Goal: Navigation & Orientation: Understand site structure

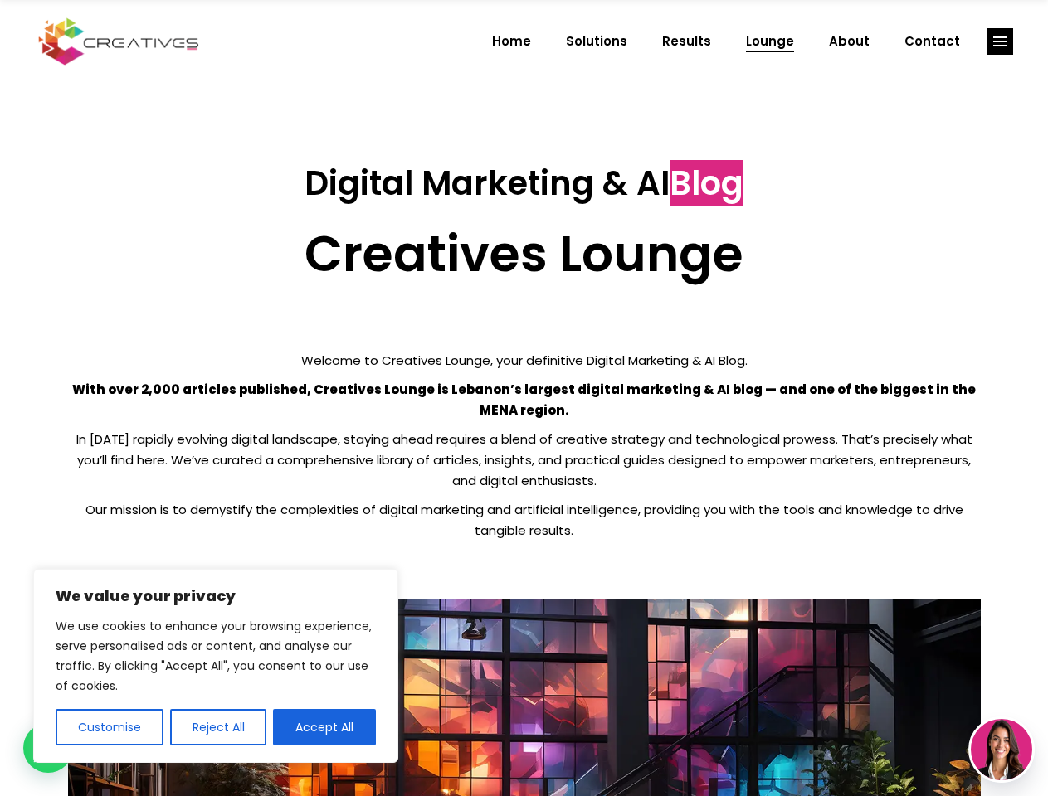
click at [523, 398] on p "With over 2,000 articles published, Creatives Lounge is Lebanon’s largest digit…" at bounding box center [524, 399] width 912 height 41
click at [109, 727] on button "Customise" at bounding box center [110, 727] width 108 height 36
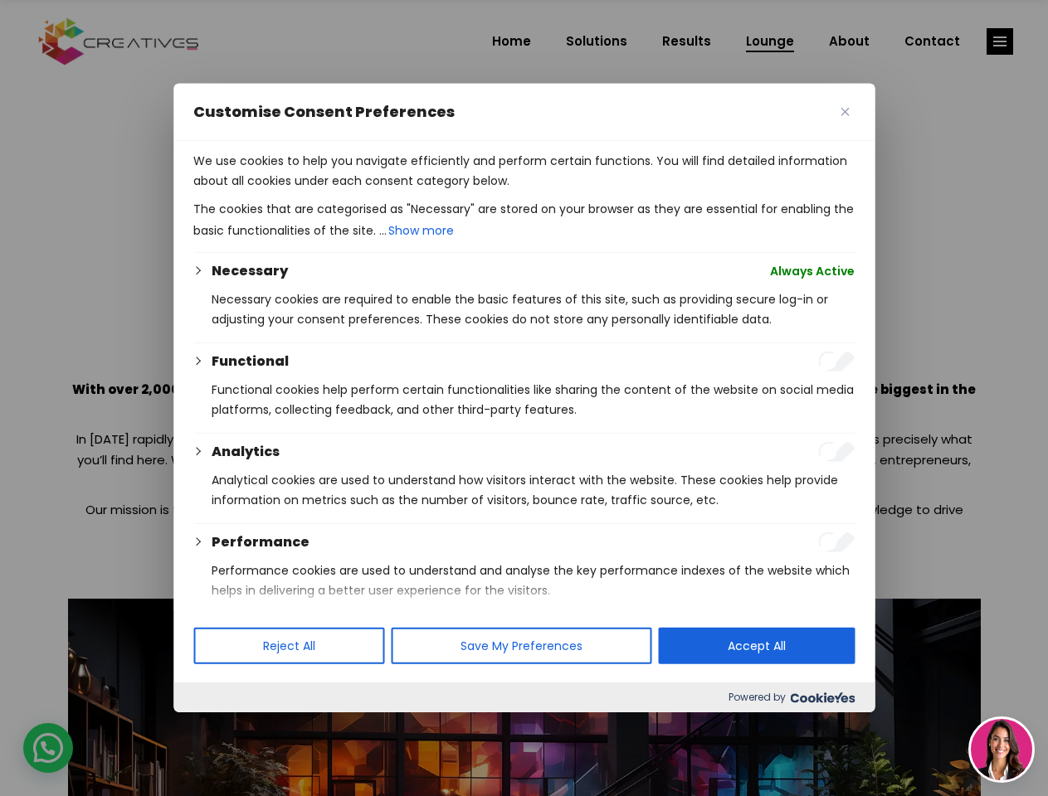
click at [217, 727] on div at bounding box center [524, 398] width 1048 height 796
click at [324, 191] on p "We use cookies to help you navigate efficiently and perform certain functions. …" at bounding box center [523, 171] width 661 height 40
click at [1000, 41] on div at bounding box center [524, 398] width 1048 height 796
click at [1001, 750] on img at bounding box center [1001, 749] width 61 height 61
